Goal: Information Seeking & Learning: Learn about a topic

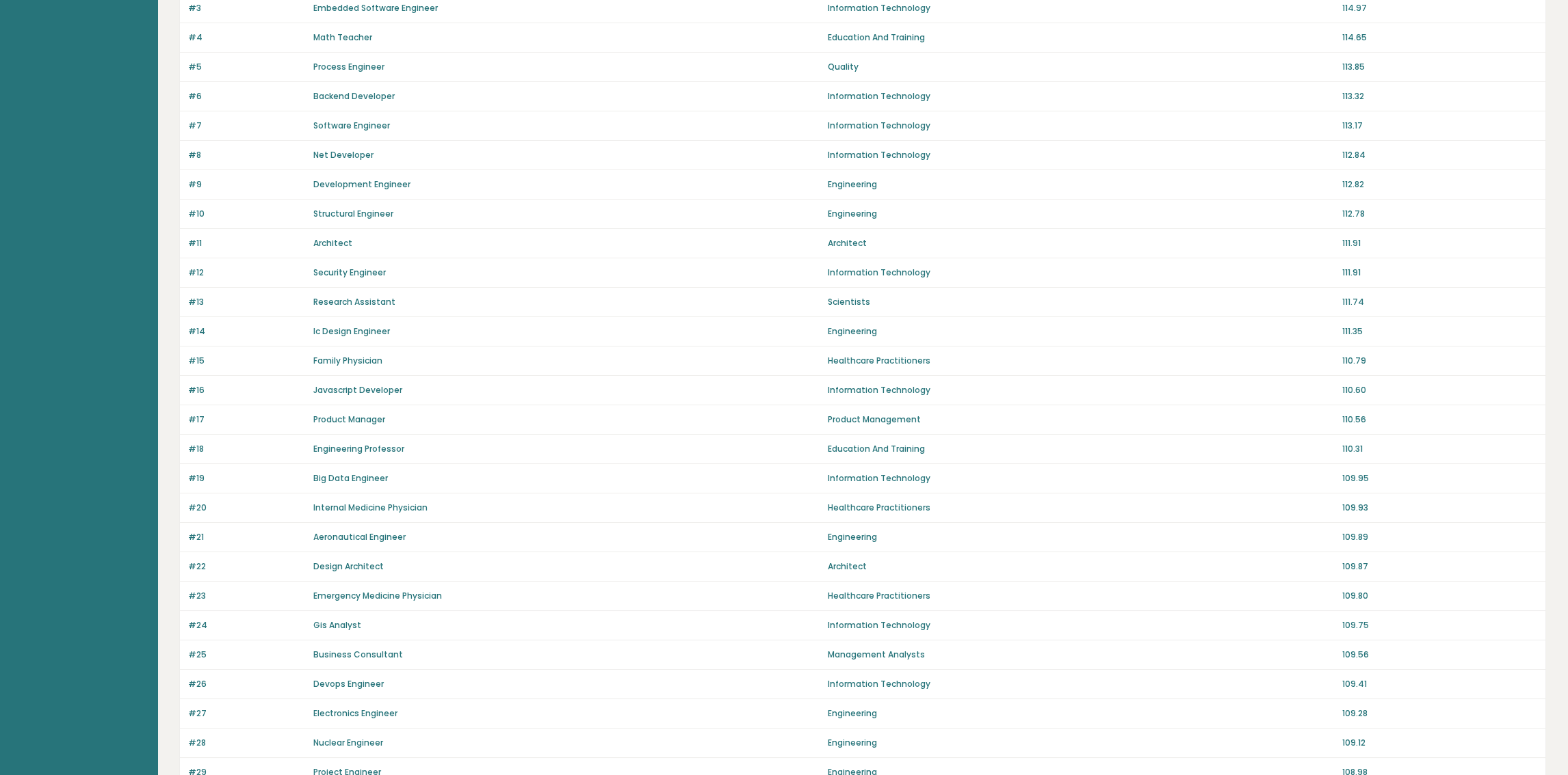
scroll to position [205, 0]
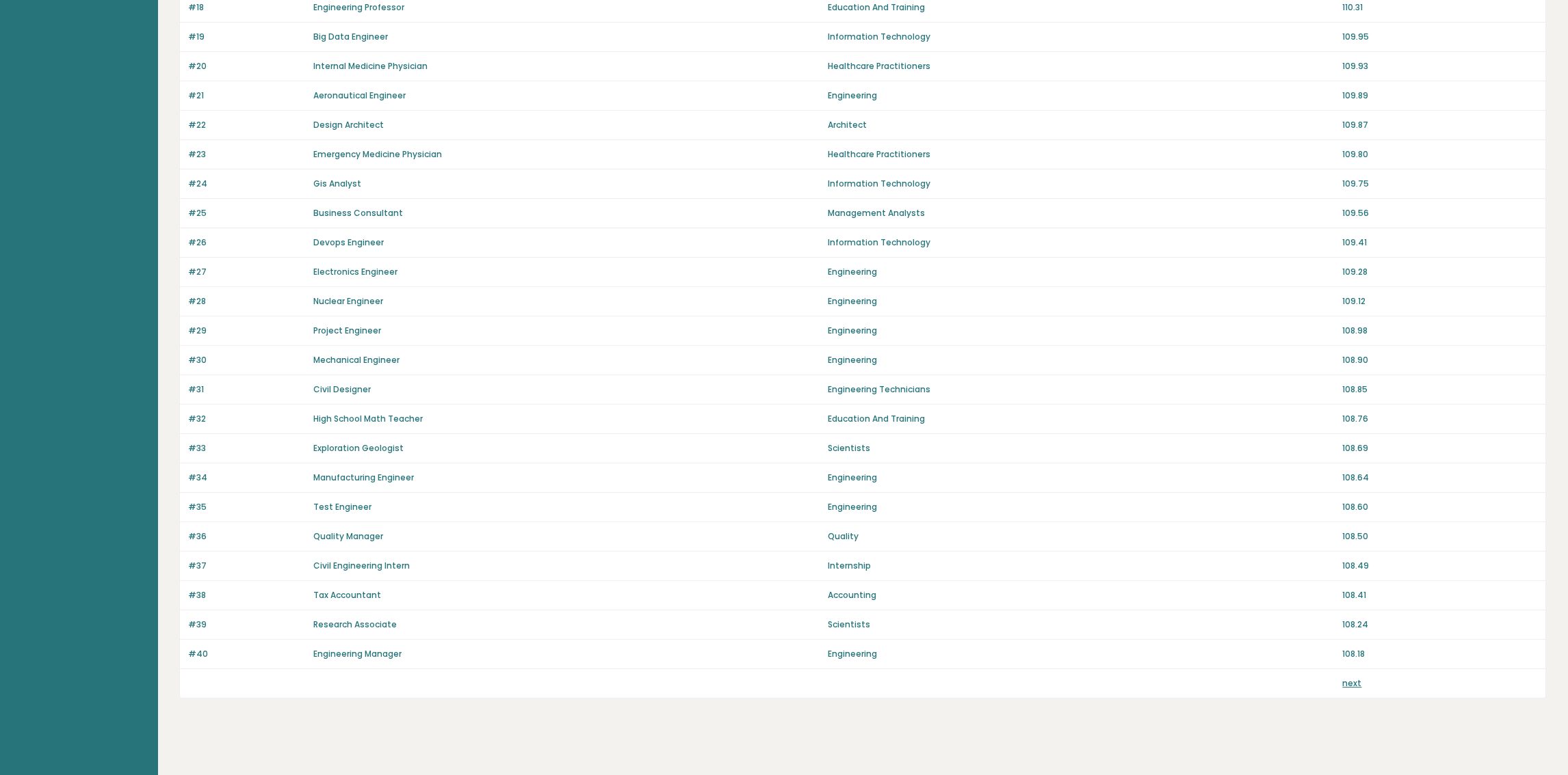
scroll to position [668, 0]
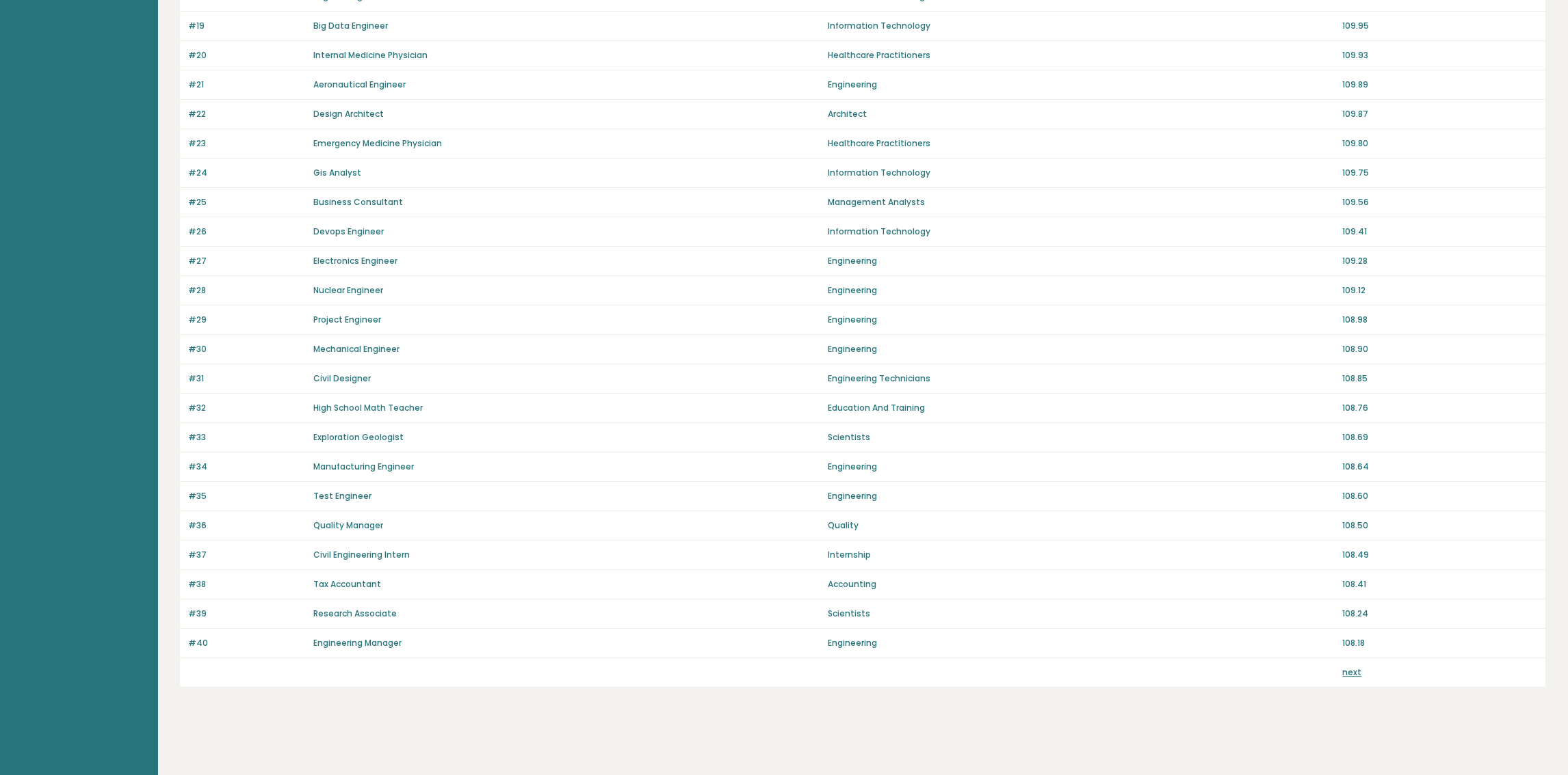
click at [1353, 676] on link "next" at bounding box center [1352, 671] width 20 height 11
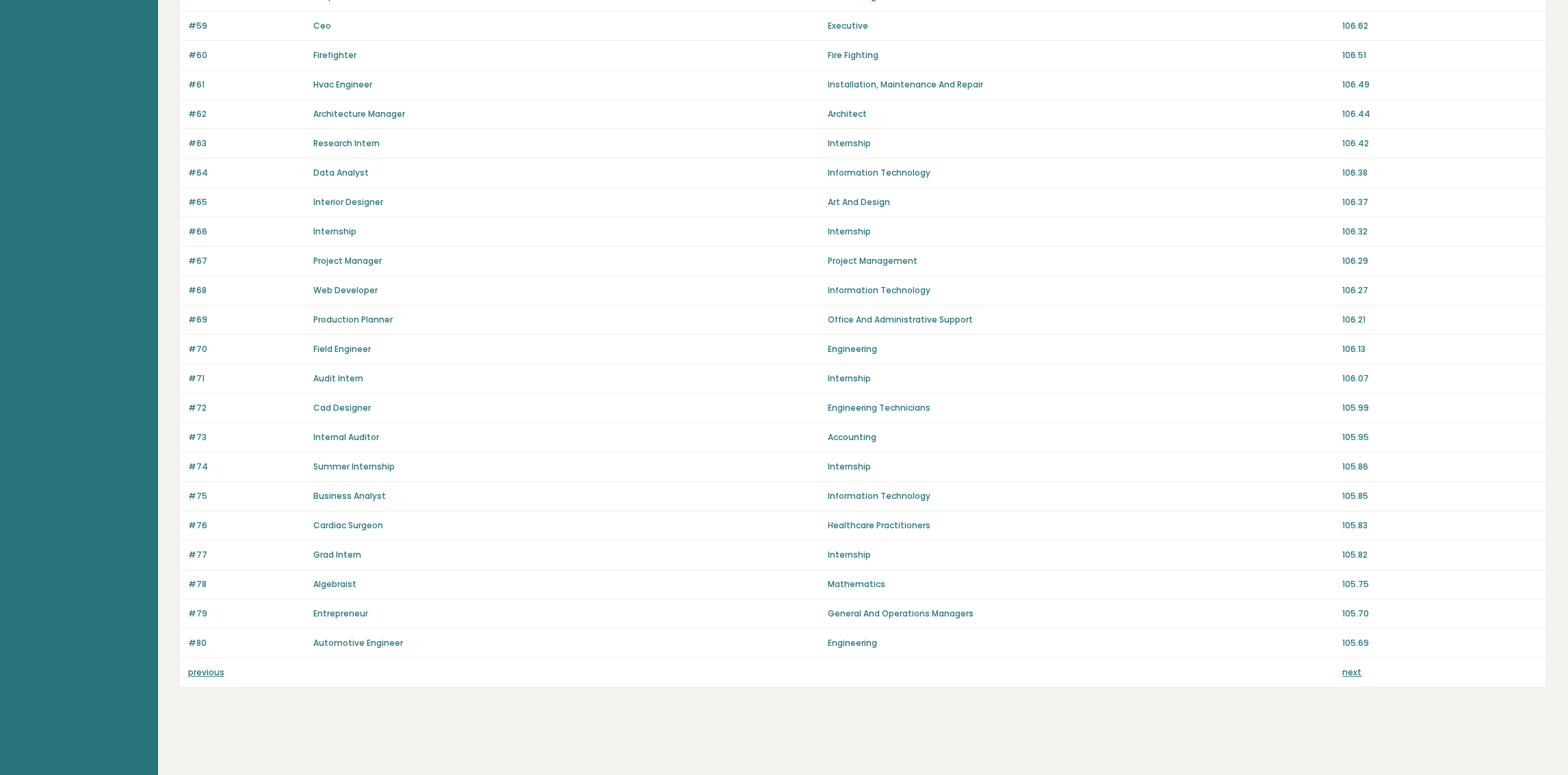
scroll to position [668, 0]
click at [1350, 674] on link "next" at bounding box center [1352, 671] width 20 height 11
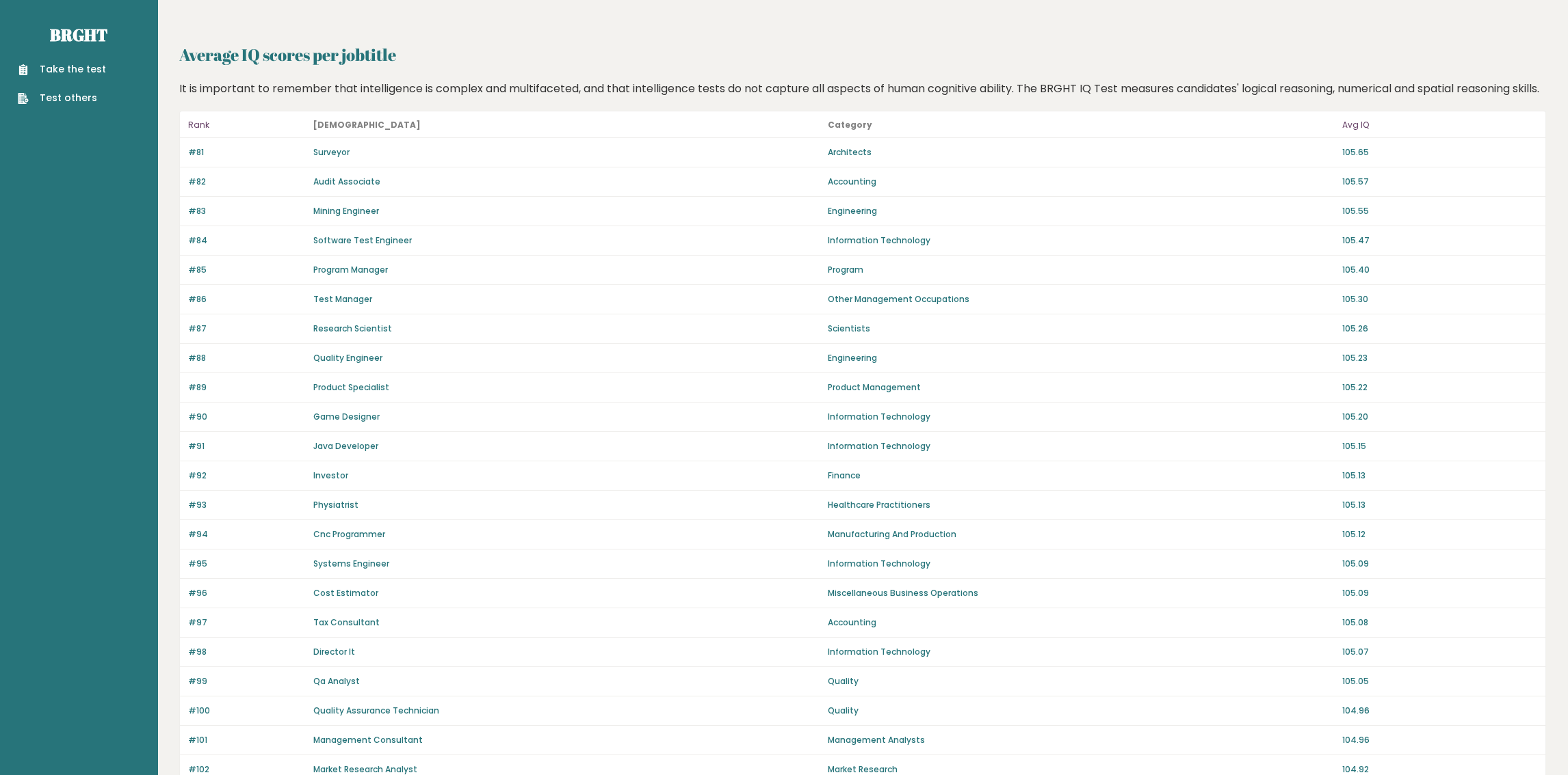
scroll to position [668, 0]
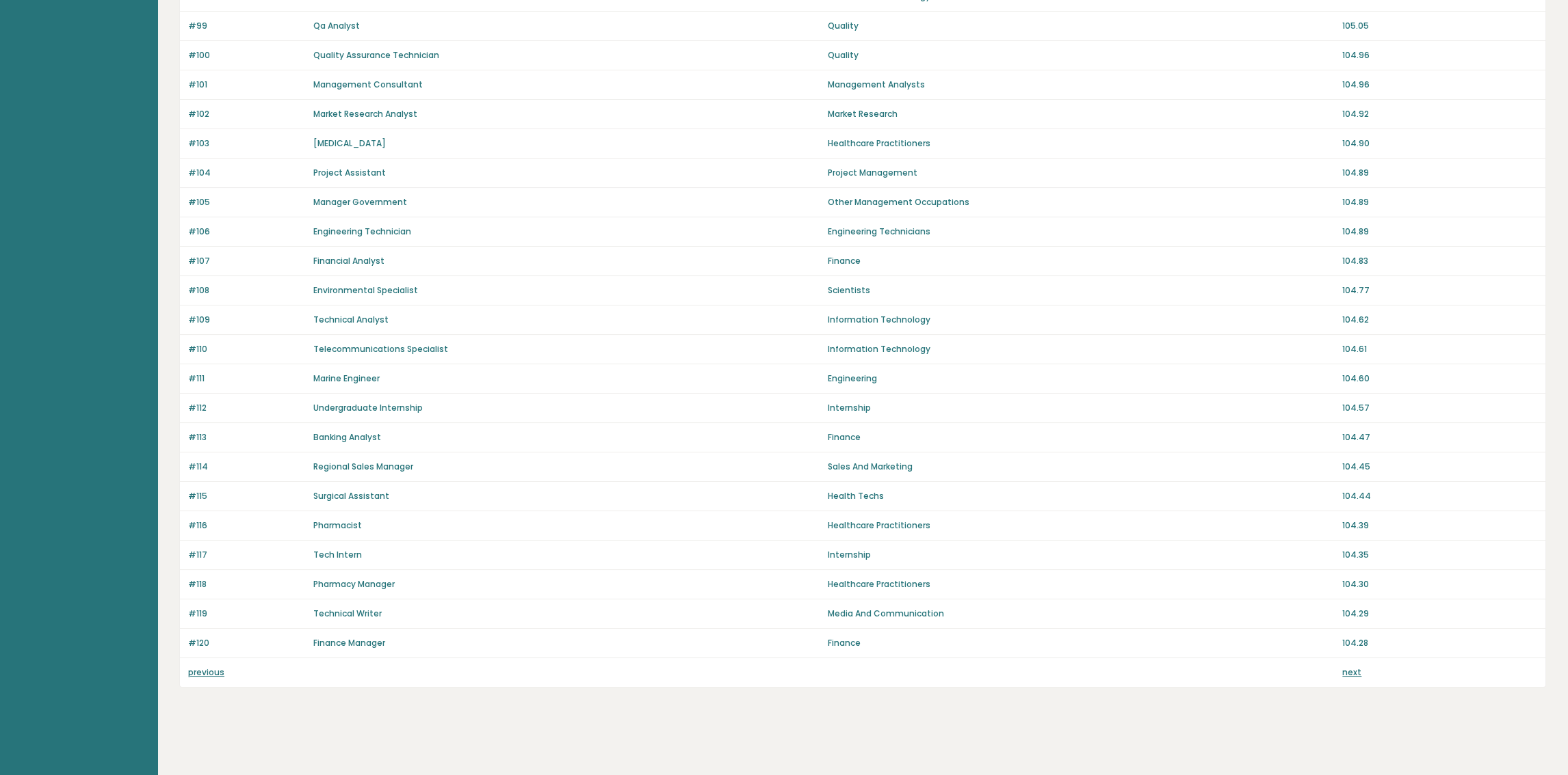
click at [1350, 675] on link "next" at bounding box center [1352, 671] width 20 height 11
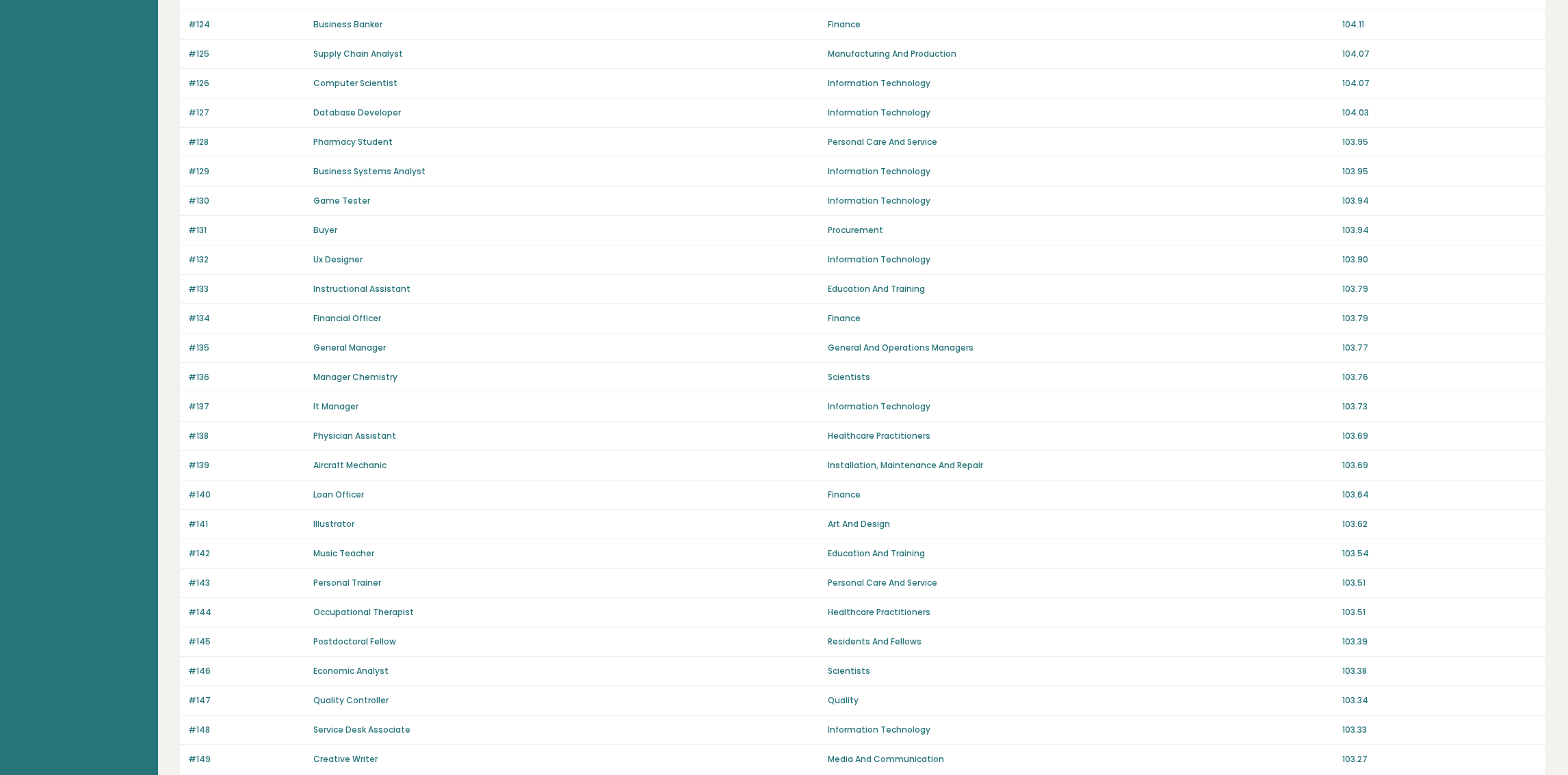
scroll to position [668, 0]
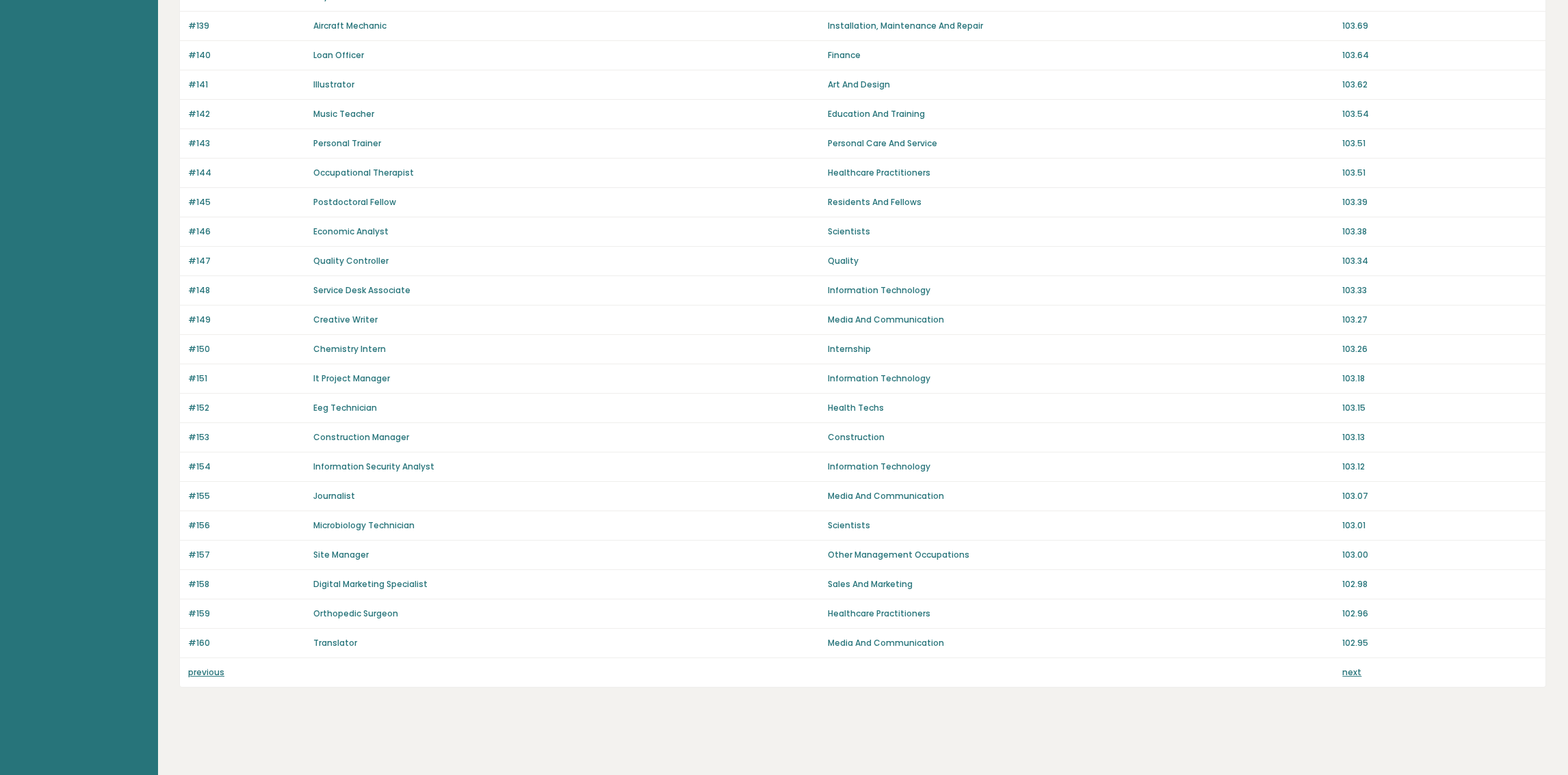
click at [1360, 674] on div "next" at bounding box center [1440, 672] width 195 height 12
click at [1356, 674] on link "next" at bounding box center [1352, 671] width 20 height 11
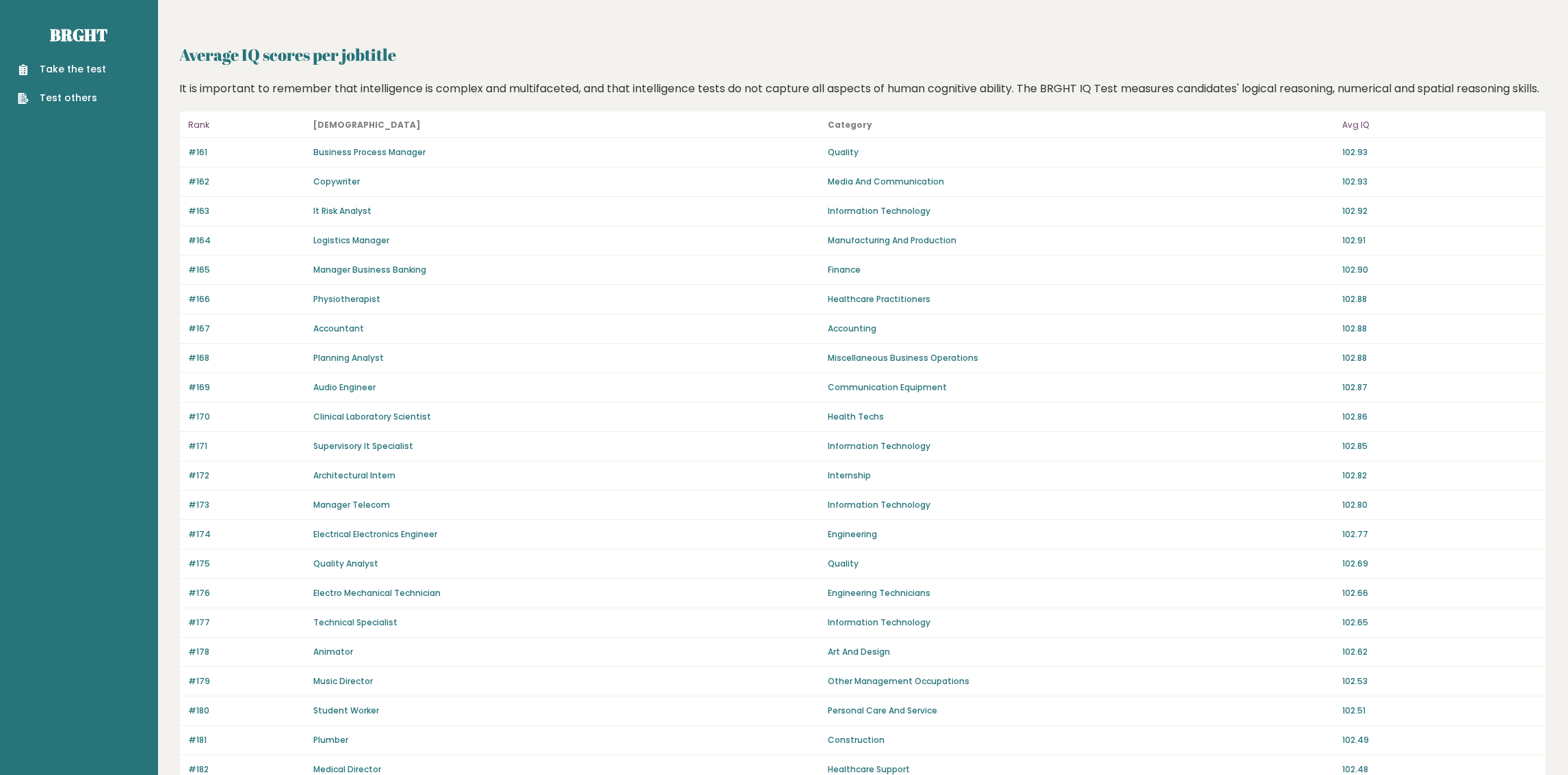
click at [47, 65] on link "Take the test" at bounding box center [62, 69] width 89 height 14
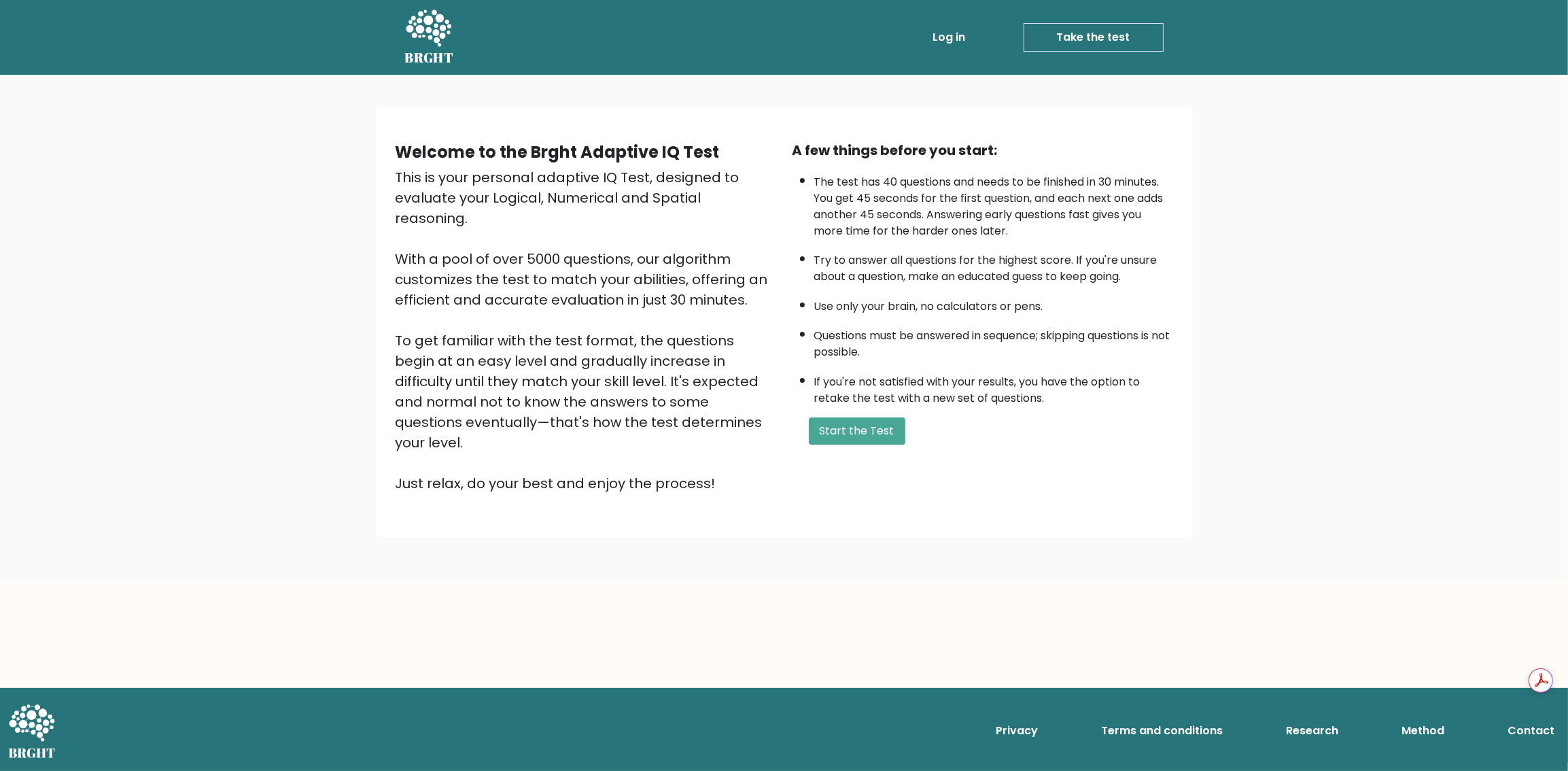
drag, startPoint x: 1199, startPoint y: 728, endPoint x: 1153, endPoint y: 578, distance: 156.9
click at [1153, 578] on body "BRGHT BRGHT Log in Take the test Take the test Welcome to the Brght Adaptive IQ…" at bounding box center [784, 385] width 1568 height 771
